Goal: Task Accomplishment & Management: Manage account settings

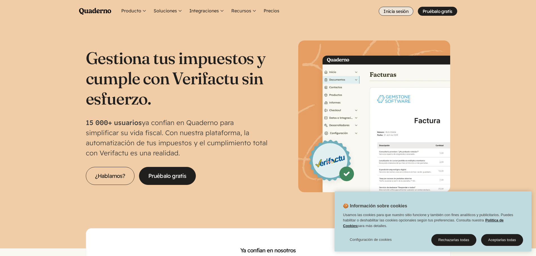
click at [396, 10] on link "Inicia sesión" at bounding box center [396, 11] width 35 height 9
click at [380, 11] on link "Inicia sesión" at bounding box center [396, 11] width 35 height 9
